Goal: Information Seeking & Learning: Learn about a topic

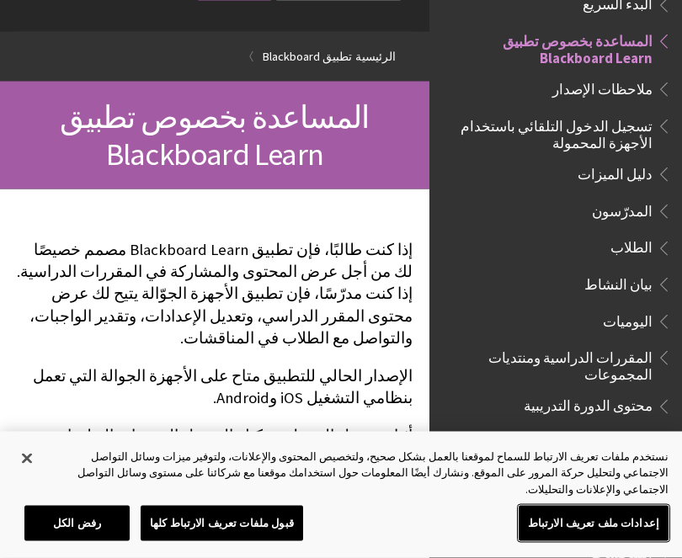
scroll to position [104, 0]
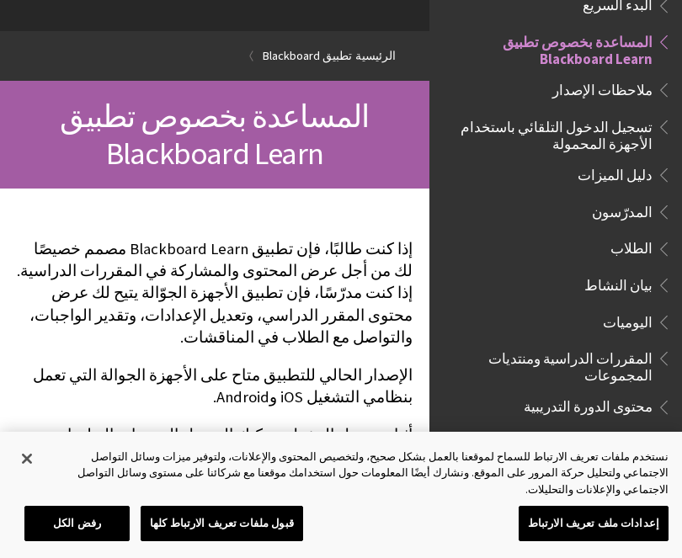
click at [639, 249] on span "الطلاب" at bounding box center [631, 246] width 42 height 23
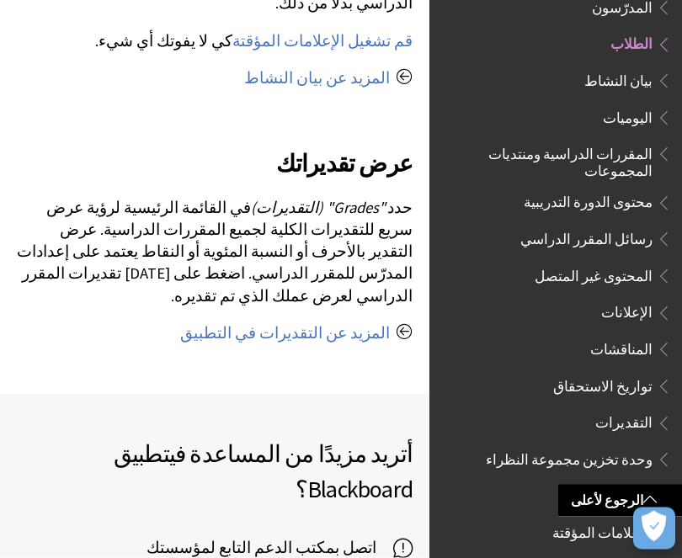
scroll to position [1981, 0]
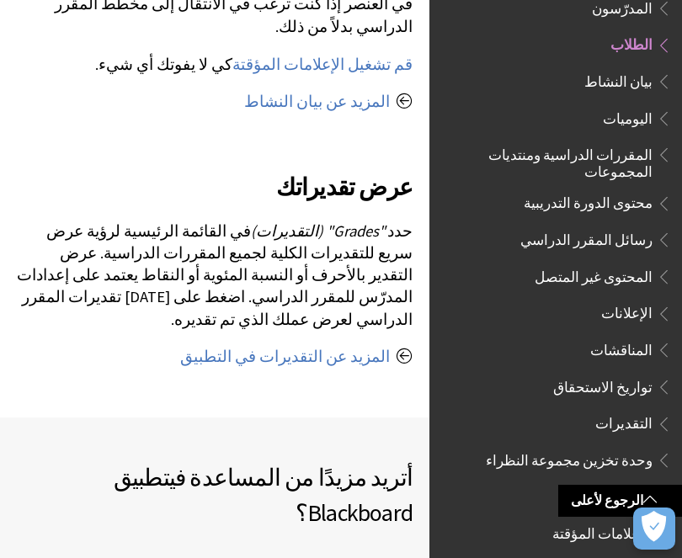
click at [114, 462] on span "تطبيق Blackboard" at bounding box center [263, 495] width 299 height 66
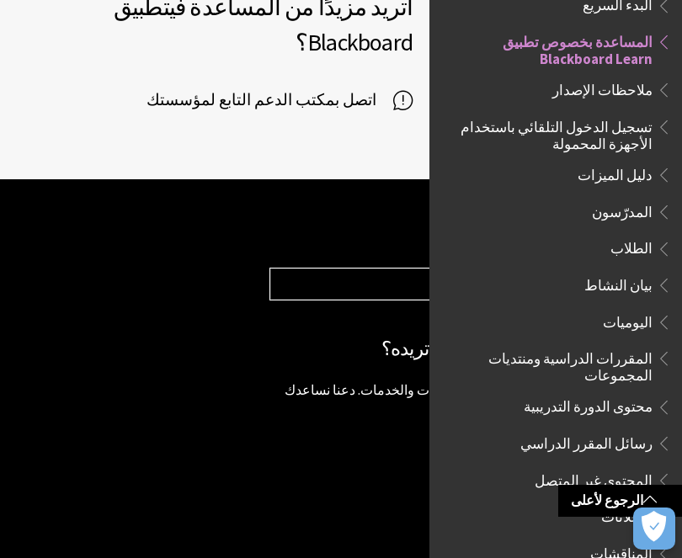
scroll to position [1424, 0]
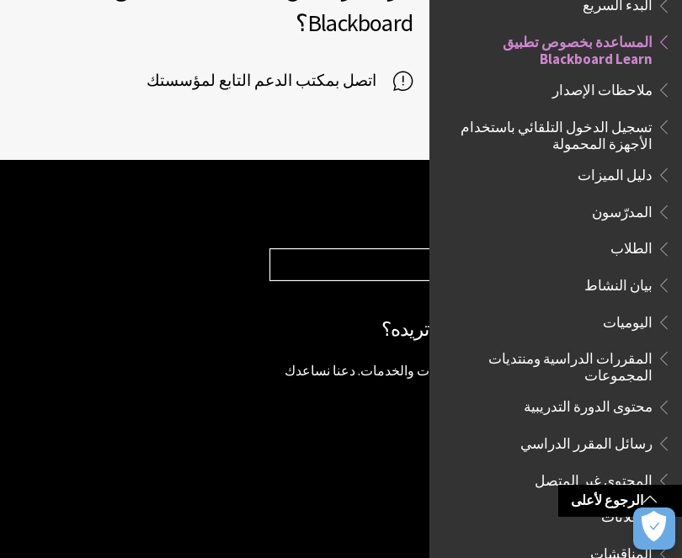
click at [618, 466] on span "المحتوى غير المتصل" at bounding box center [593, 477] width 118 height 23
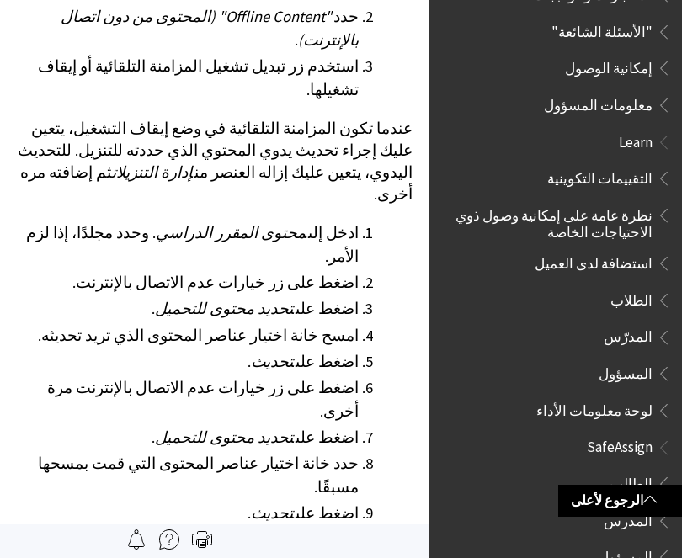
scroll to position [953, 0]
click at [647, 287] on span "الطلاب" at bounding box center [631, 298] width 42 height 23
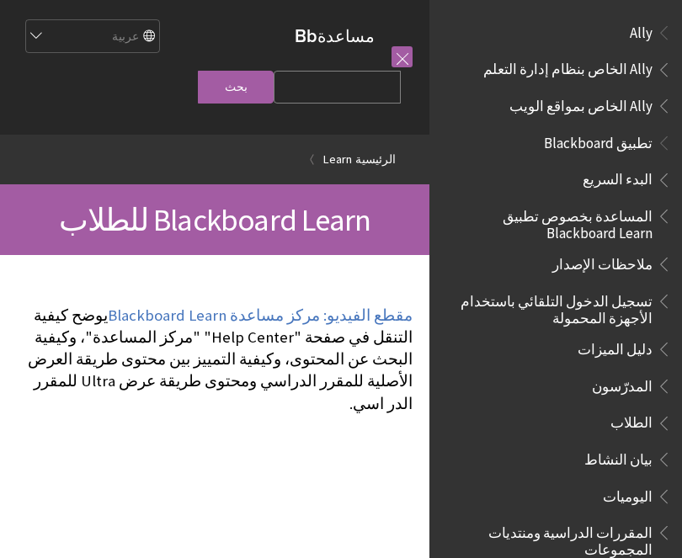
scroll to position [1186, 0]
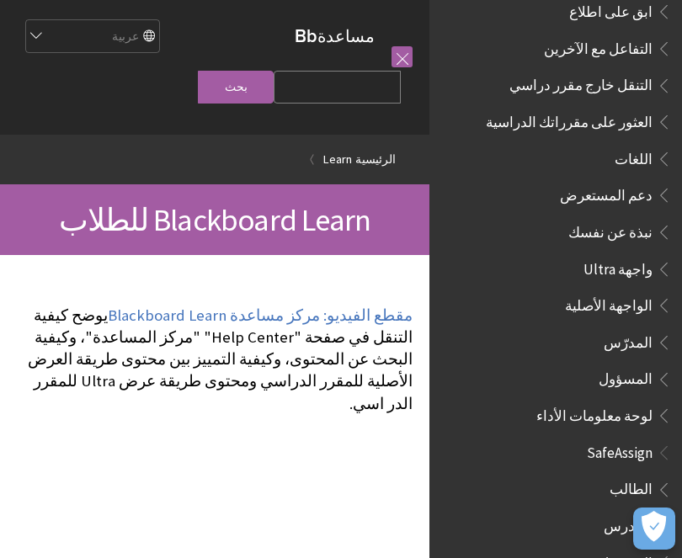
scroll to position [1314, 0]
click at [608, 550] on span "المسؤول" at bounding box center [560, 564] width 224 height 29
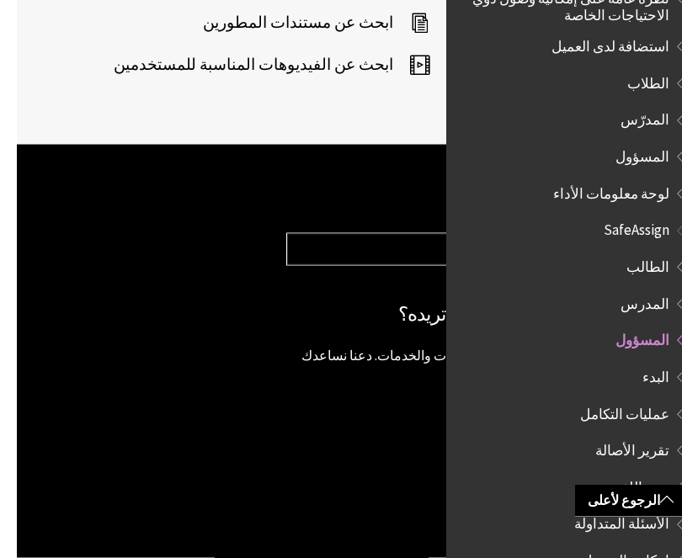
scroll to position [1629, -17]
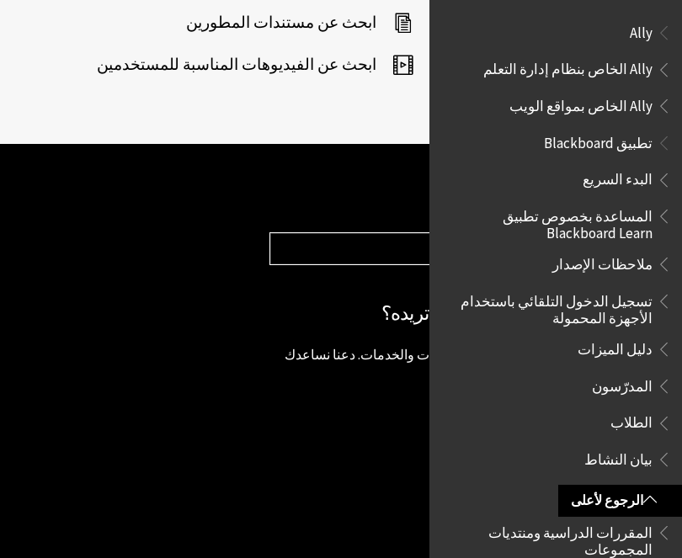
scroll to position [1629, 0]
